Goal: Find specific page/section: Find specific page/section

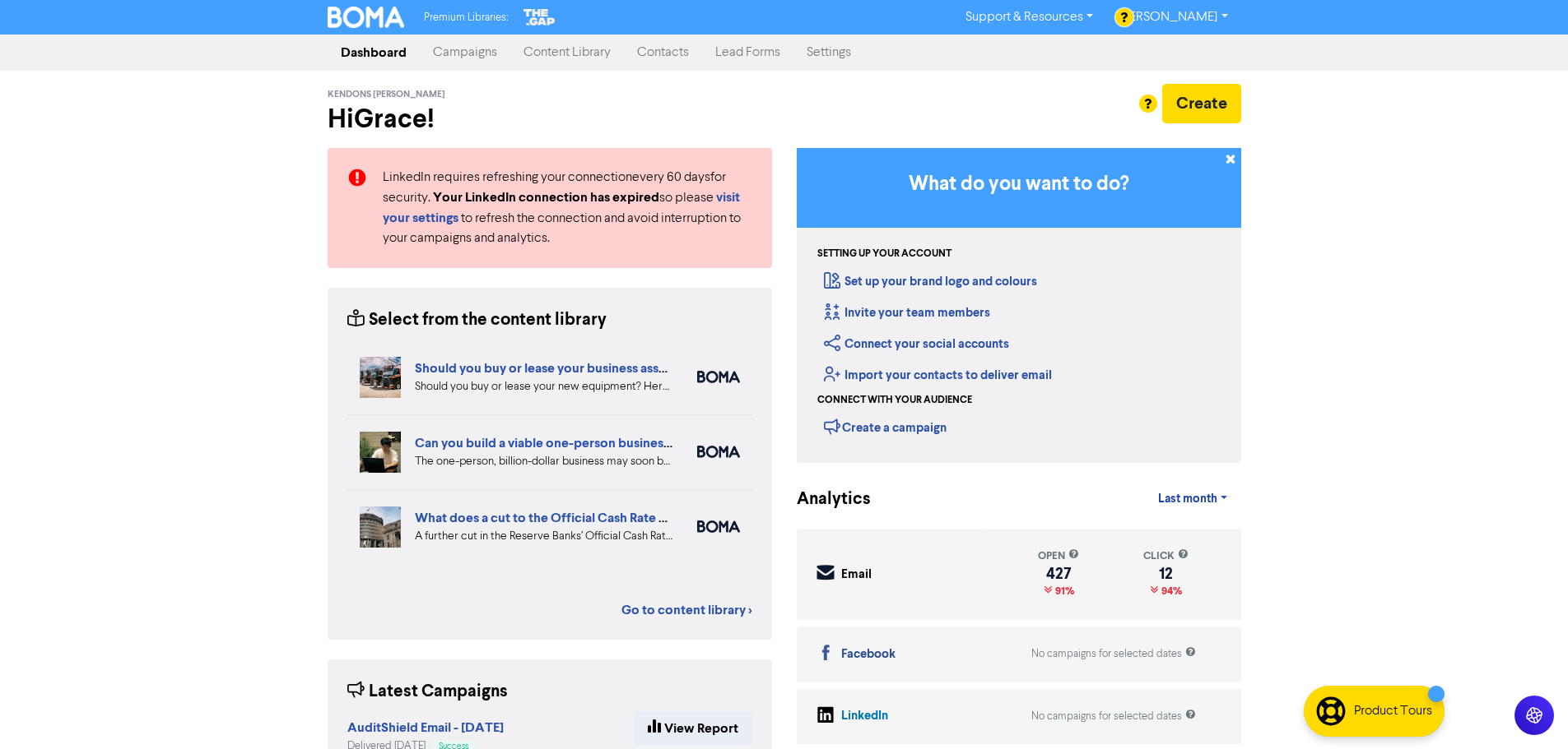
click at [667, 61] on link "Contacts" at bounding box center [662, 52] width 78 height 33
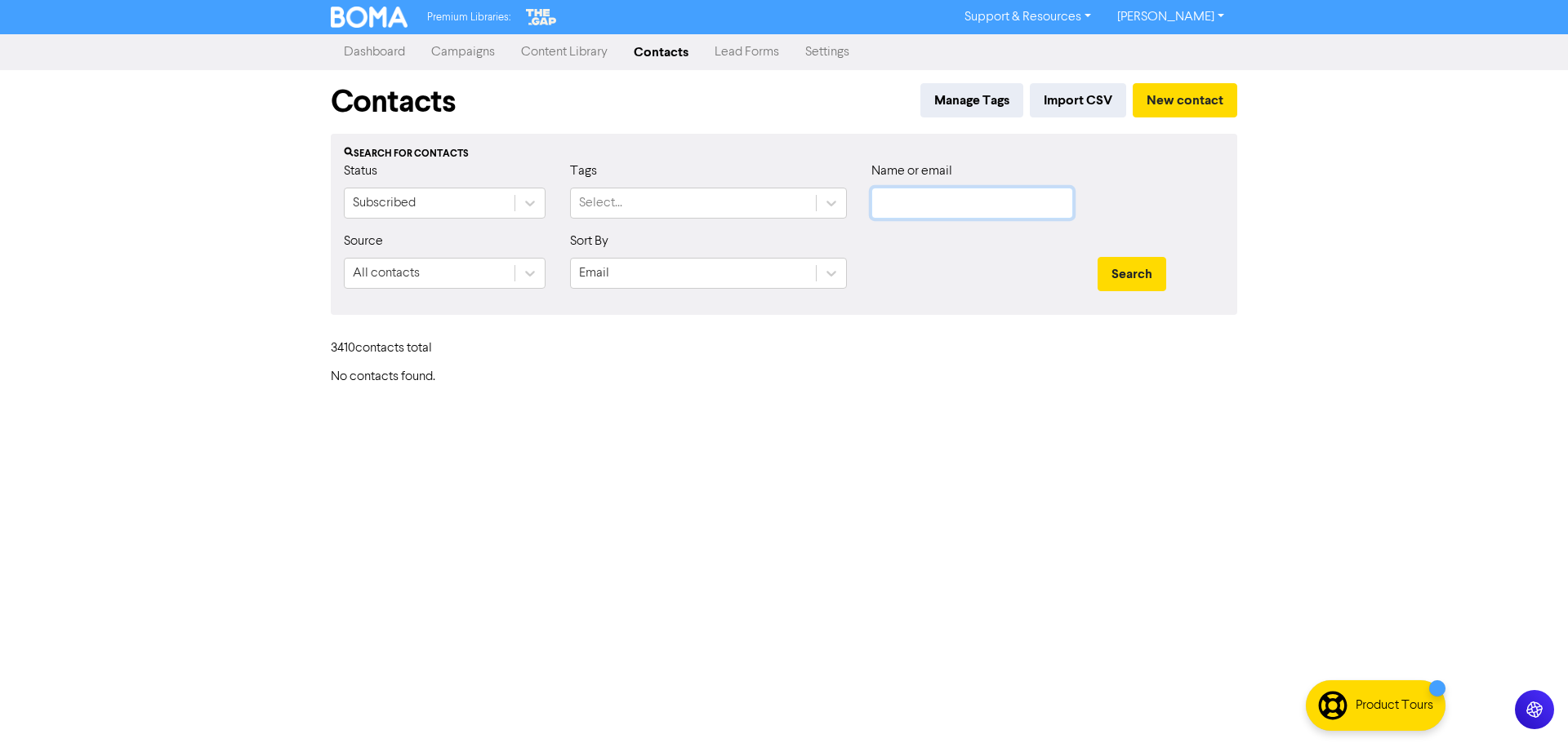
click at [939, 197] on input "text" at bounding box center [971, 203] width 201 height 31
paste input "Combilift & Aisle Master NZ Limited"
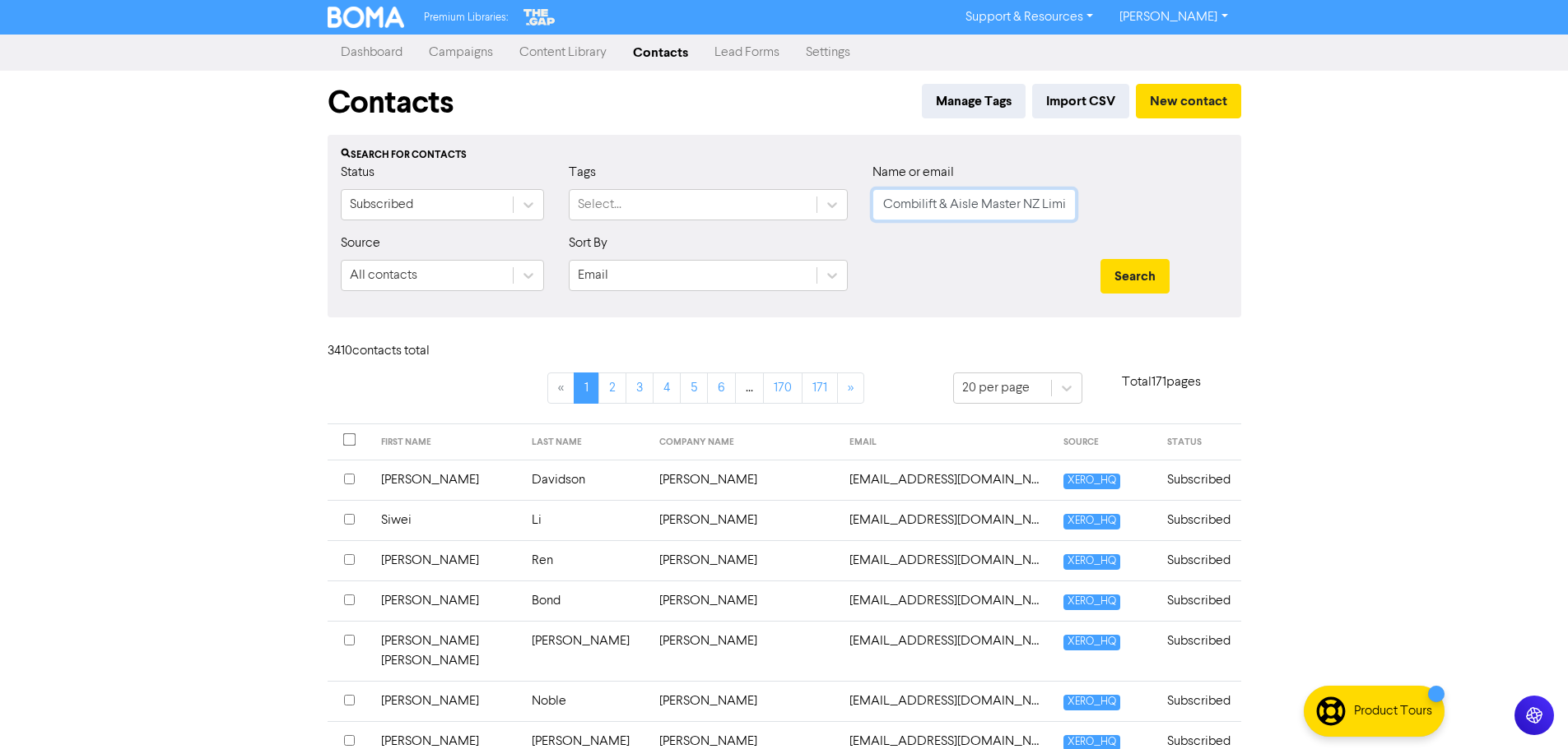
scroll to position [0, 21]
type input "Combilift & Aisle Master NZ Limited"
click at [1117, 269] on button "Search" at bounding box center [1134, 276] width 69 height 35
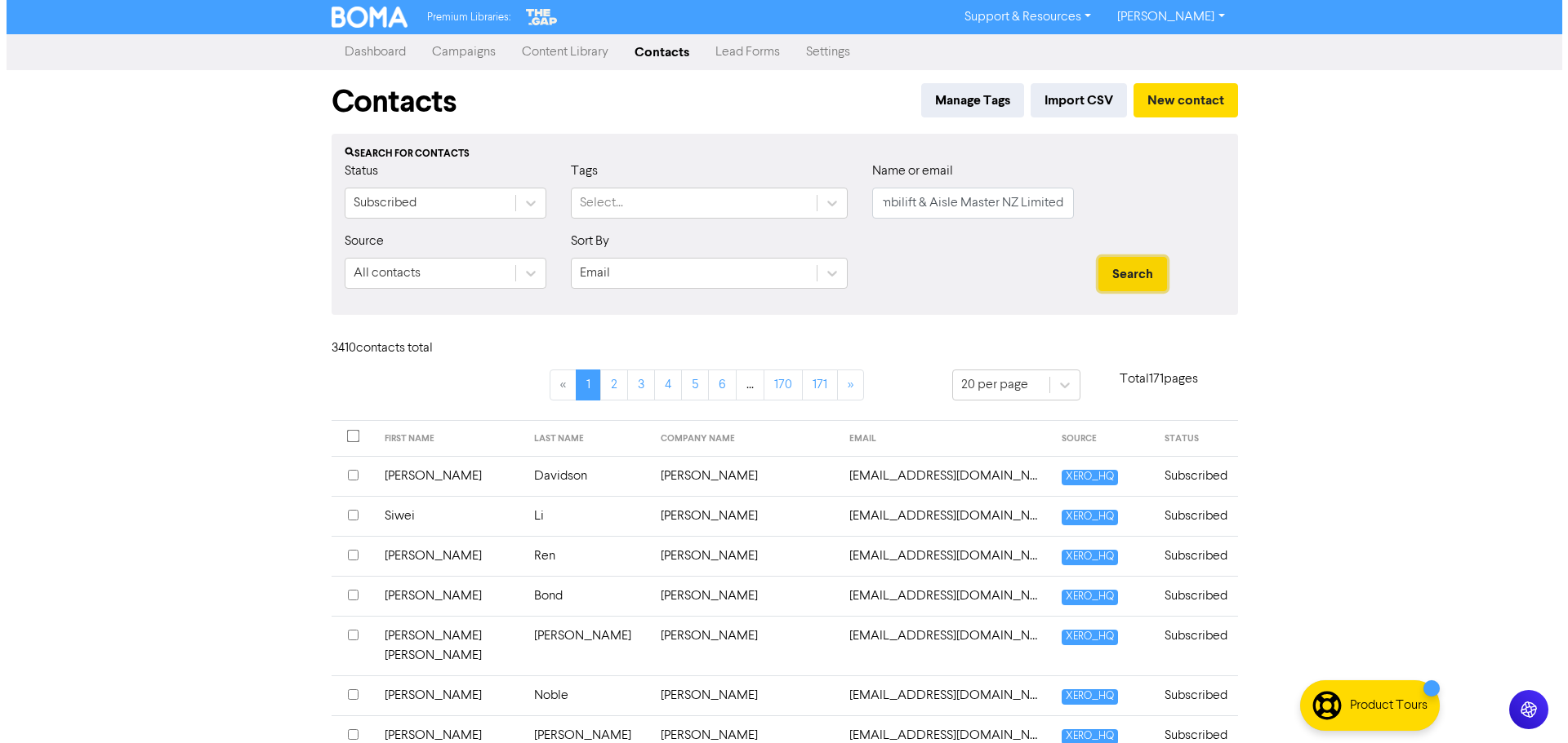
scroll to position [0, 0]
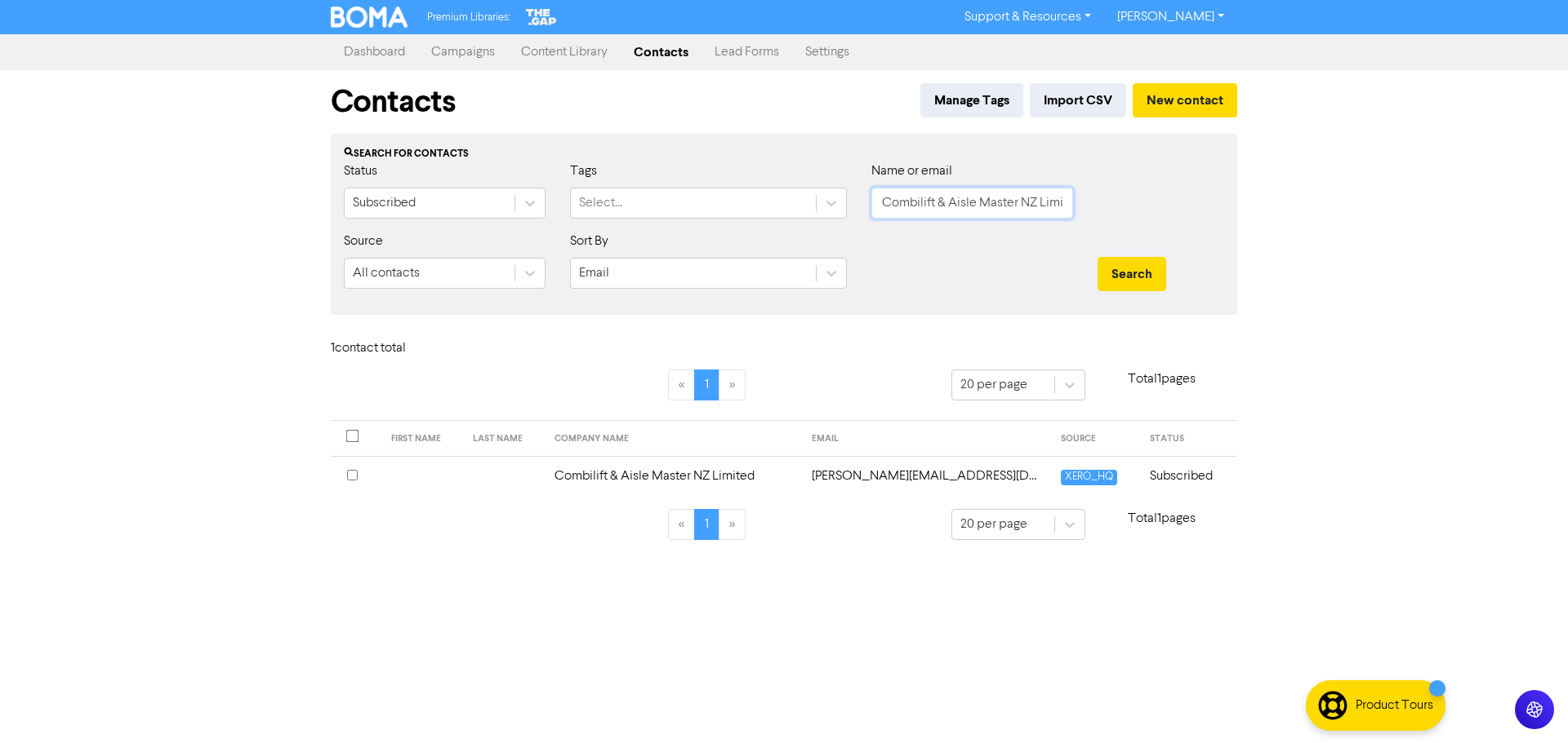
click at [922, 201] on input "Combilift & Aisle Master NZ Limited" at bounding box center [971, 203] width 201 height 31
paste input "[PERSON_NAME] The Development Trust"
type input "[PERSON_NAME] The Development Trust"
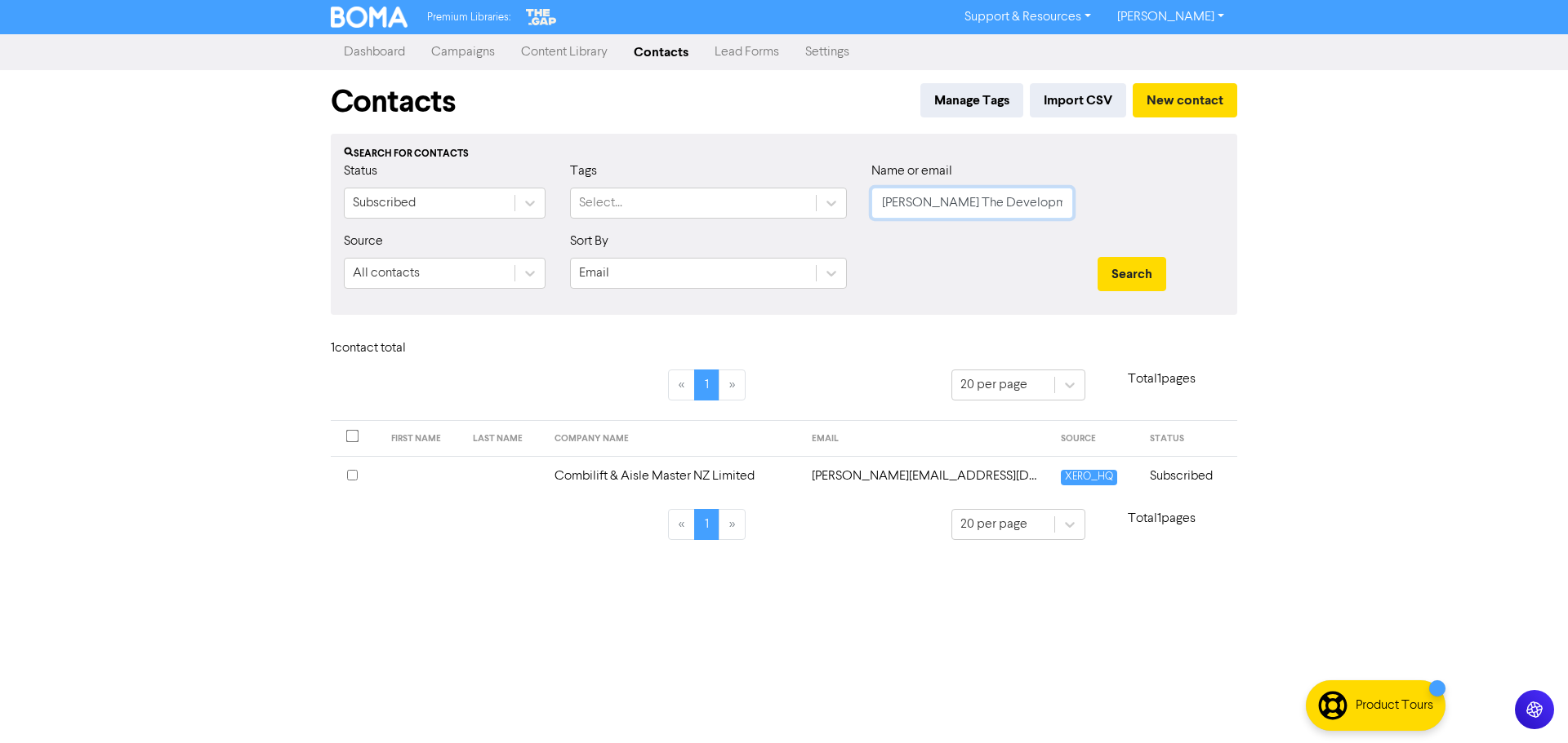
click at [1097, 257] on button "Search" at bounding box center [1131, 274] width 69 height 35
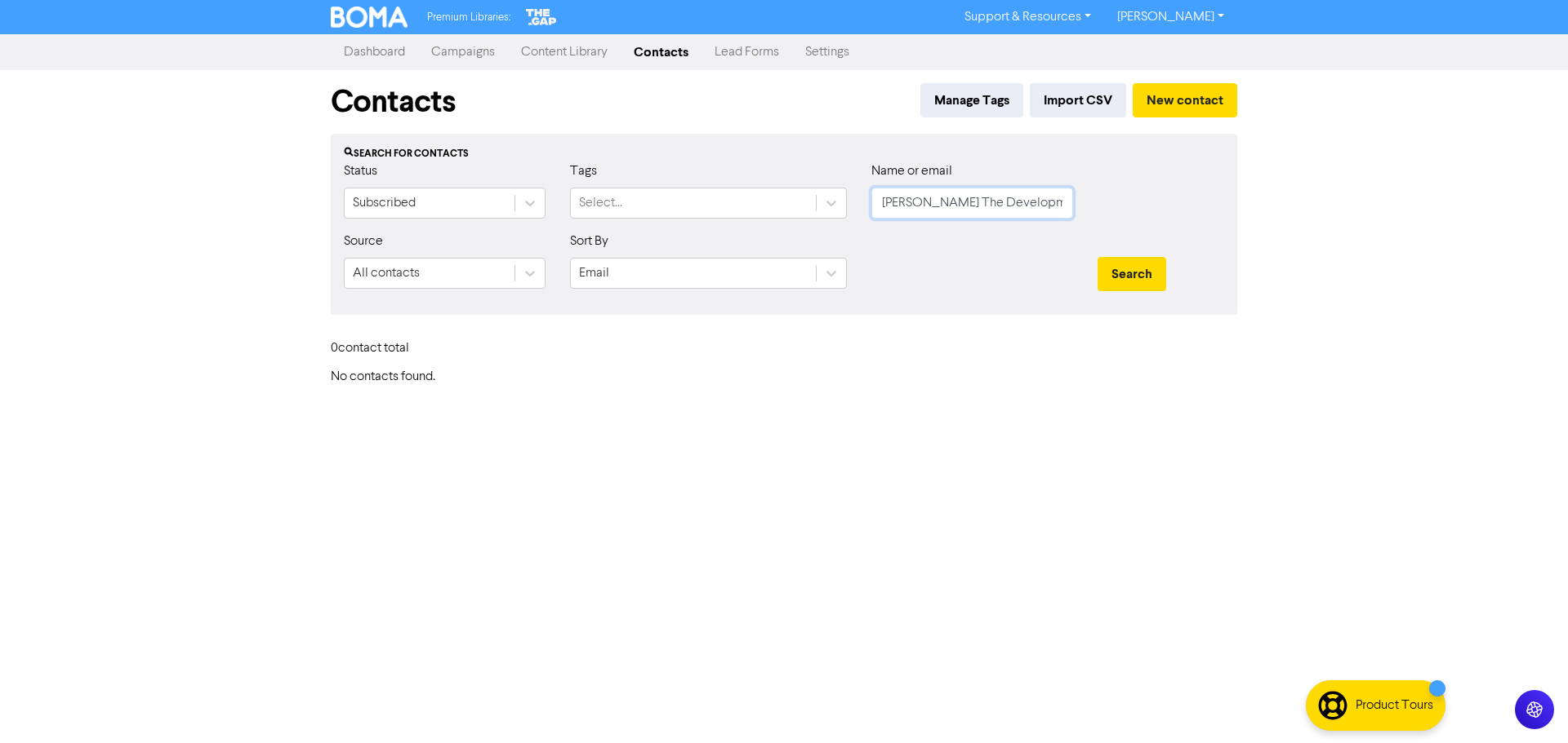
click at [976, 191] on input "[PERSON_NAME] The Development Trust" at bounding box center [971, 203] width 201 height 31
click at [975, 191] on input "[PERSON_NAME] The Development Trust" at bounding box center [971, 203] width 201 height 31
paste input "Independent Forklift Leasing Limited"
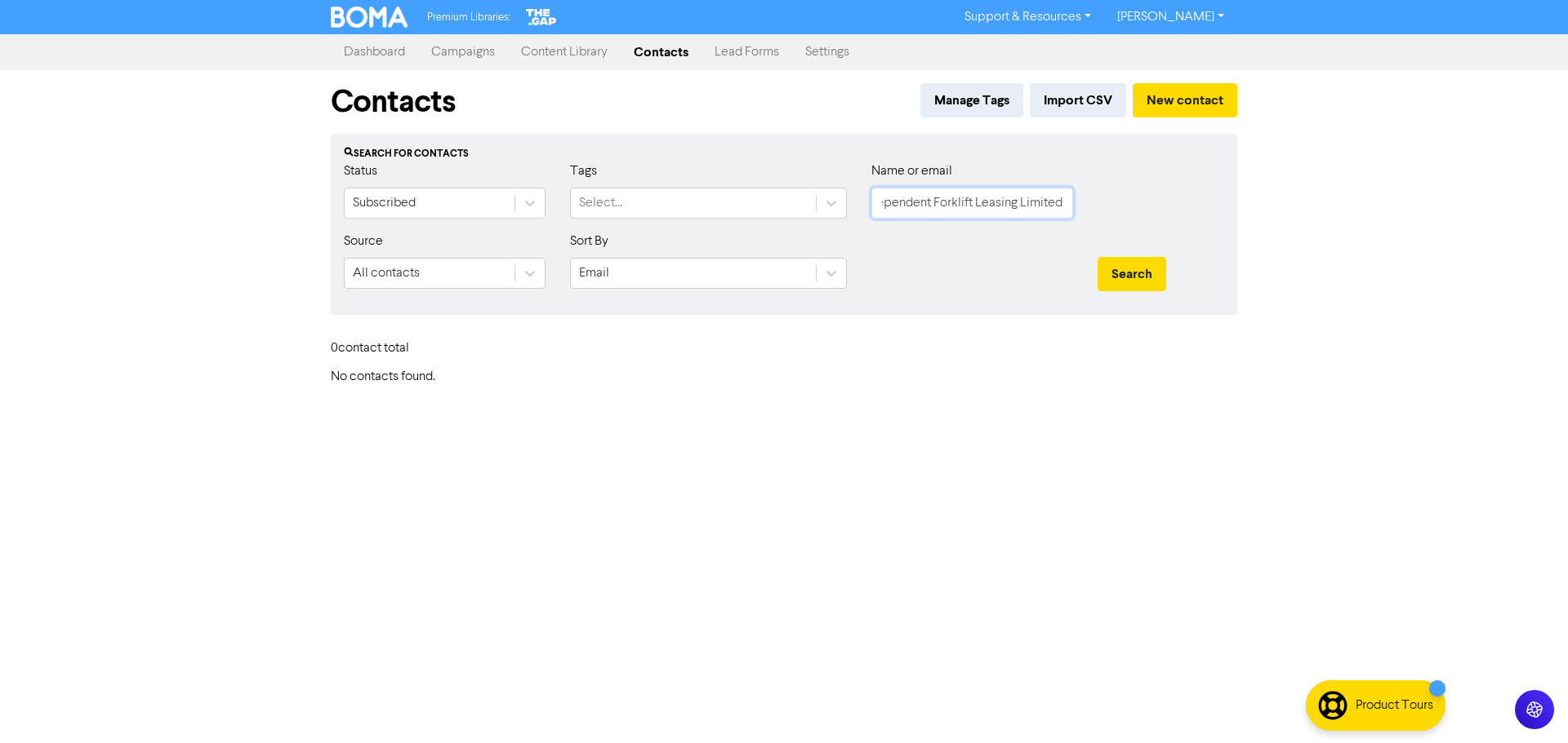
type input "Independent Forklift Leasing Limited"
click at [920, 195] on input "Independent Forklift Leasing Limited" at bounding box center [971, 203] width 201 height 31
drag, startPoint x: 920, startPoint y: 195, endPoint x: 925, endPoint y: 203, distance: 9.4
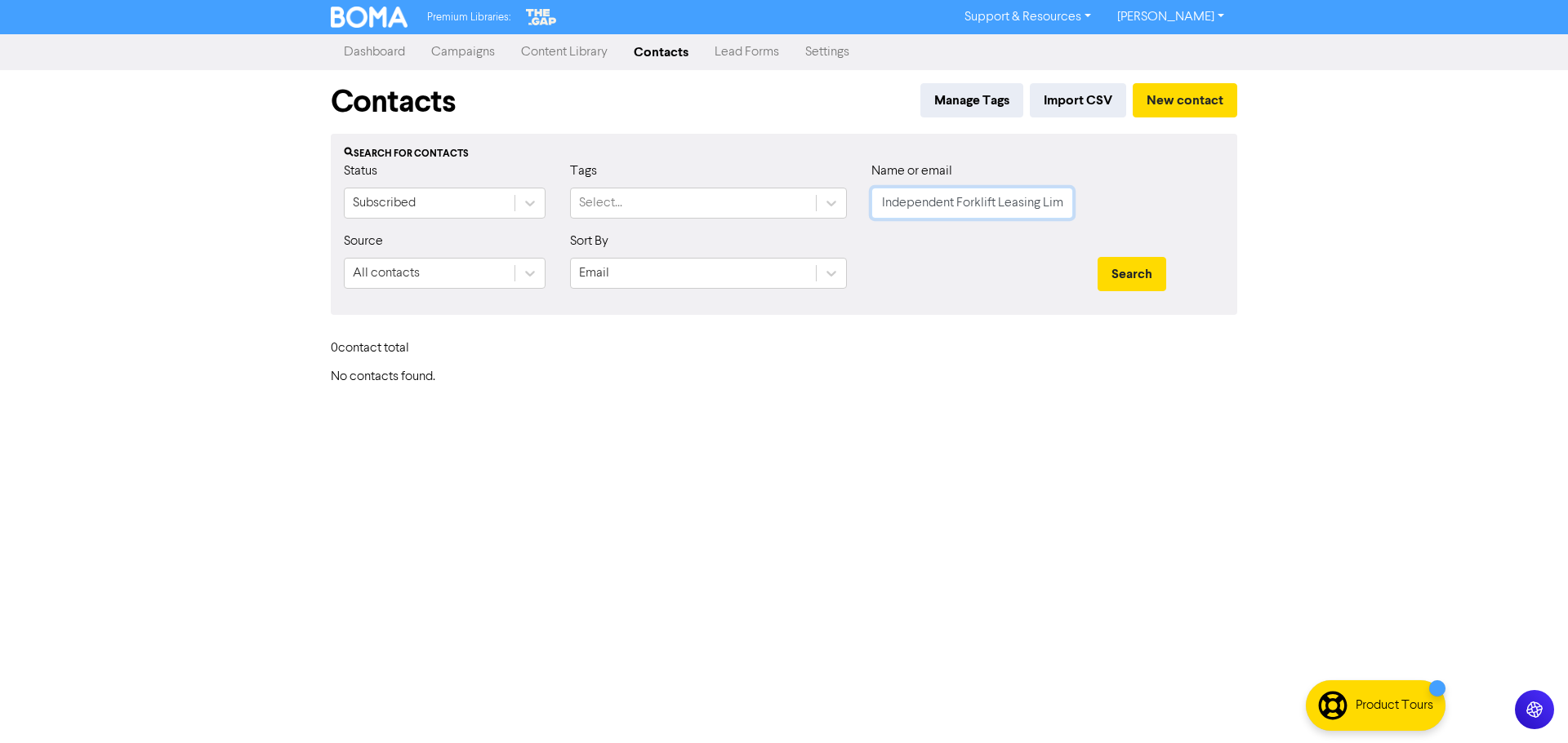
click at [925, 202] on input "Independent Forklift Leasing Limited" at bounding box center [971, 203] width 201 height 31
paste input "Origin Timber Co Limited"
type input "Origin Timber Co Limited"
click at [1097, 257] on button "Search" at bounding box center [1131, 274] width 69 height 35
click at [1139, 270] on button "Search" at bounding box center [1131, 274] width 69 height 35
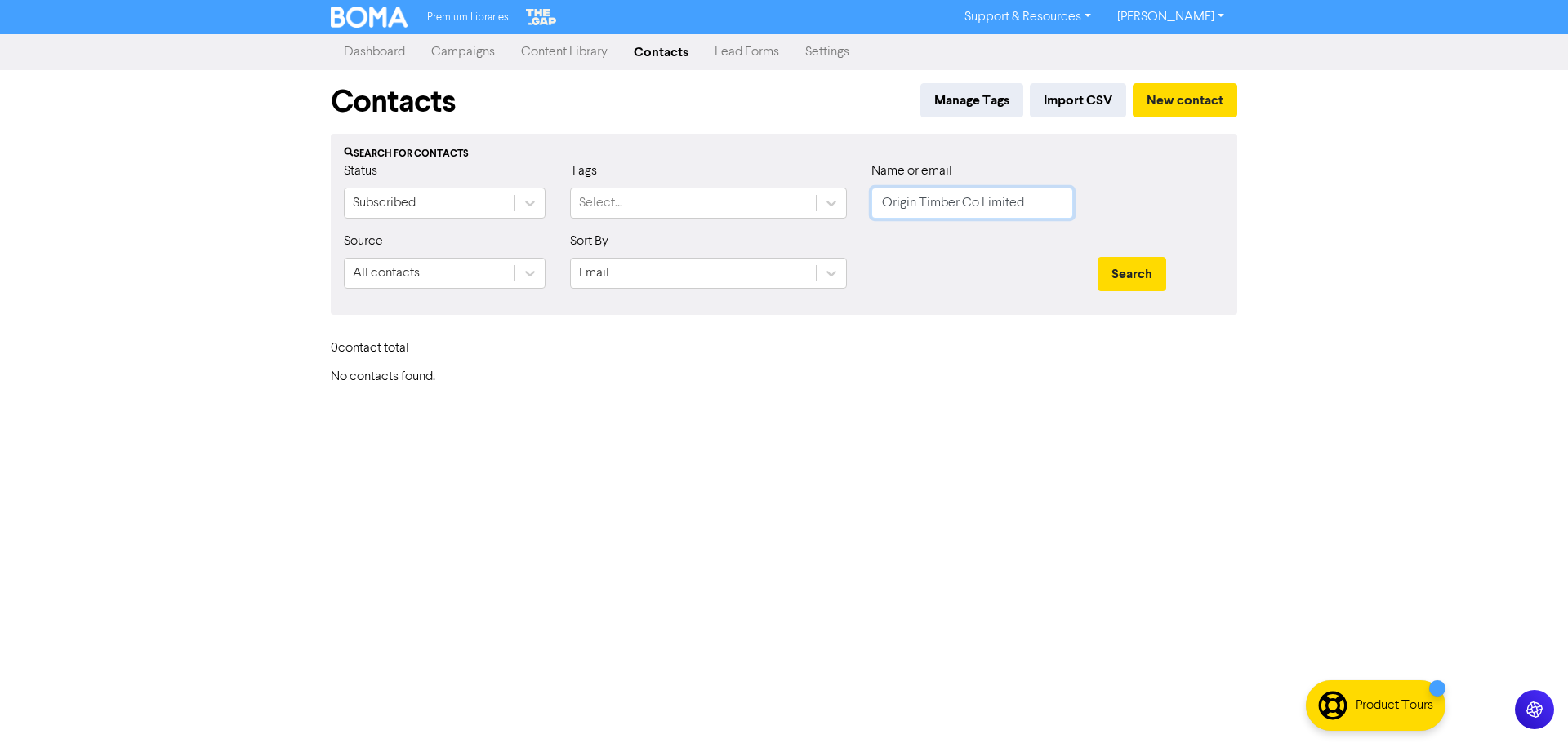
click at [968, 202] on input "Origin Timber Co Limited" at bounding box center [971, 203] width 201 height 31
paste input "[PERSON_NAME] [PERSON_NAME]"
type input "[PERSON_NAME] [PERSON_NAME]"
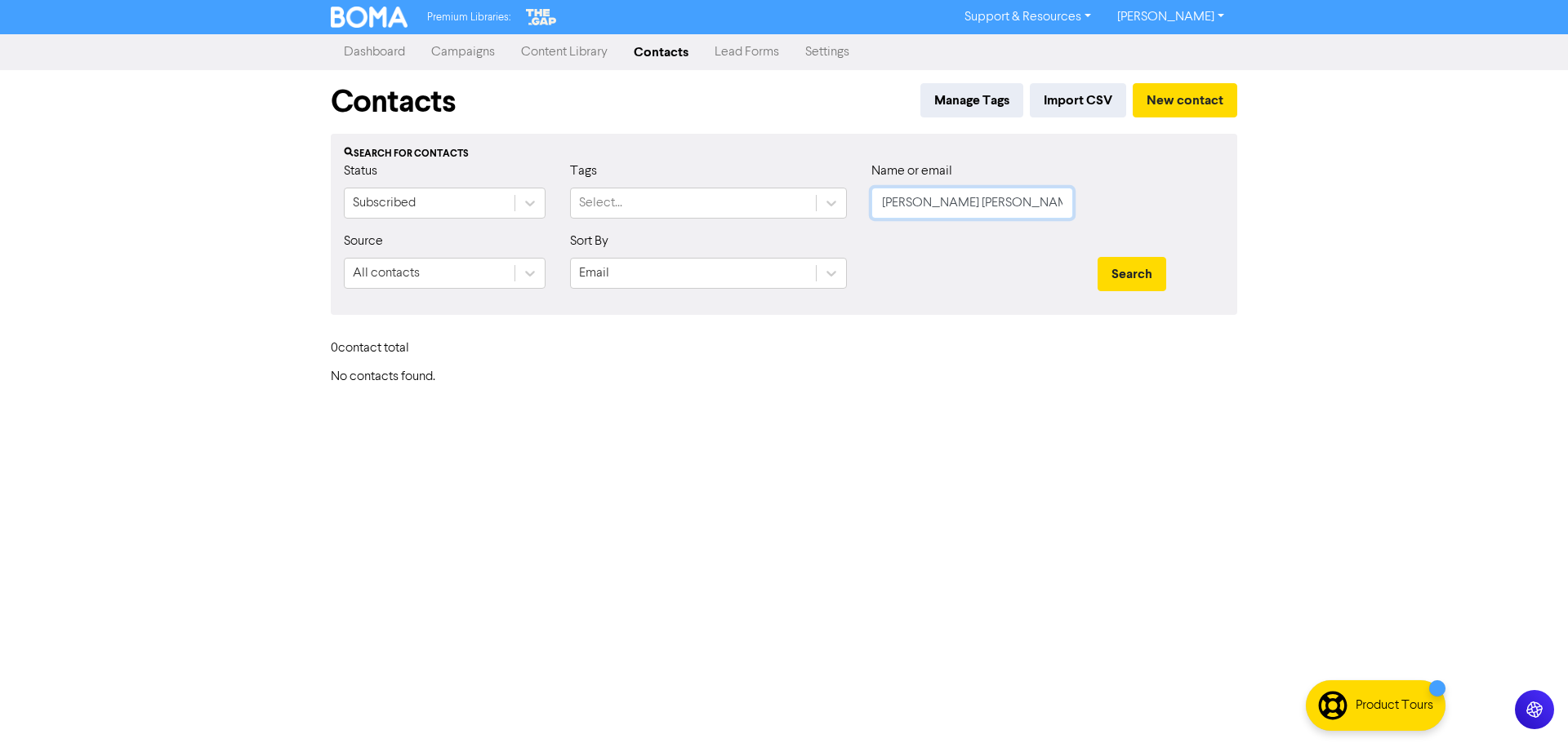
click at [1097, 257] on button "Search" at bounding box center [1131, 274] width 69 height 35
